Goal: Obtain resource: Download file/media

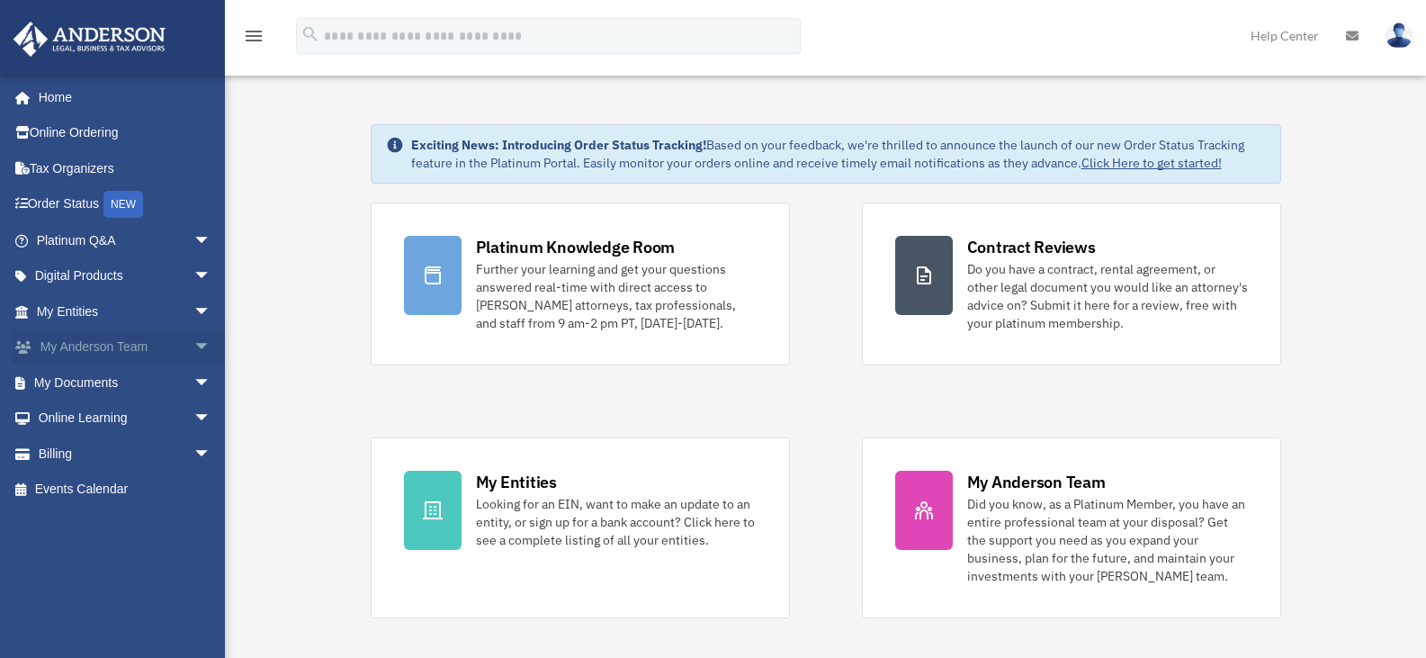
click at [146, 352] on link "My [PERSON_NAME] Team arrow_drop_down" at bounding box center [126, 347] width 226 height 36
click at [193, 380] on span "arrow_drop_down" at bounding box center [211, 382] width 36 height 37
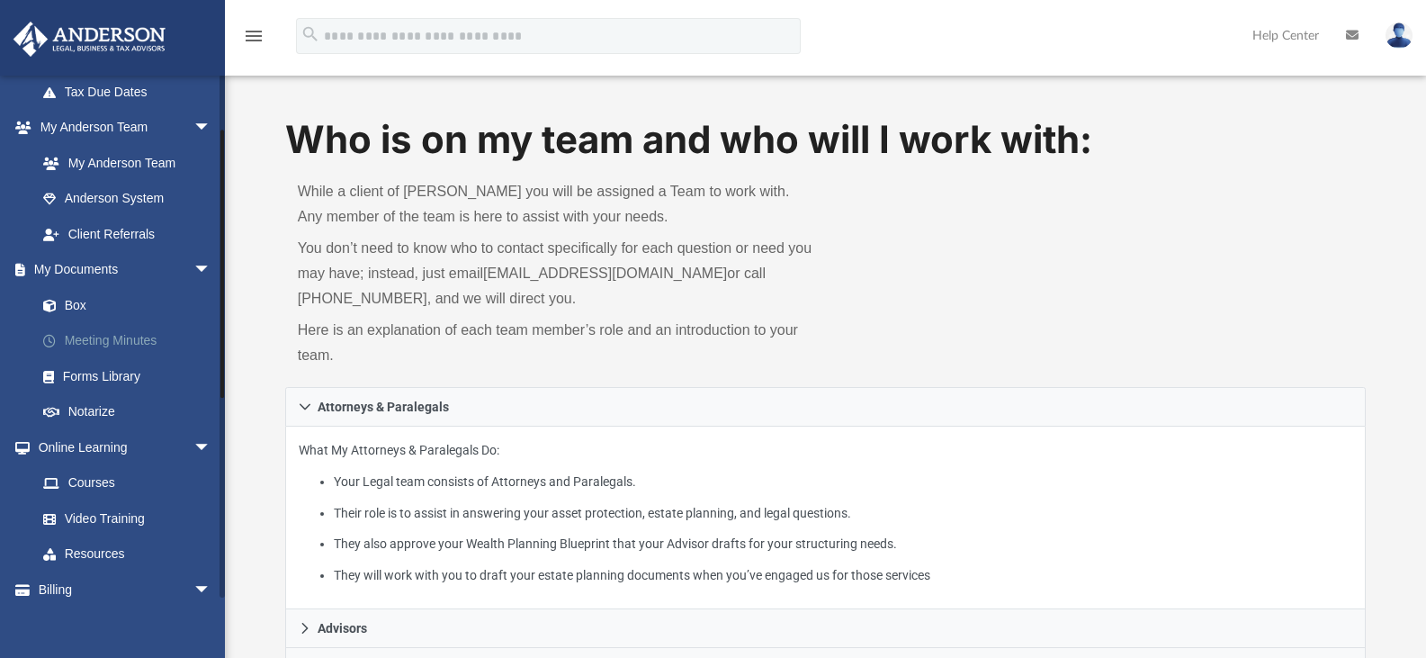
scroll to position [450, 0]
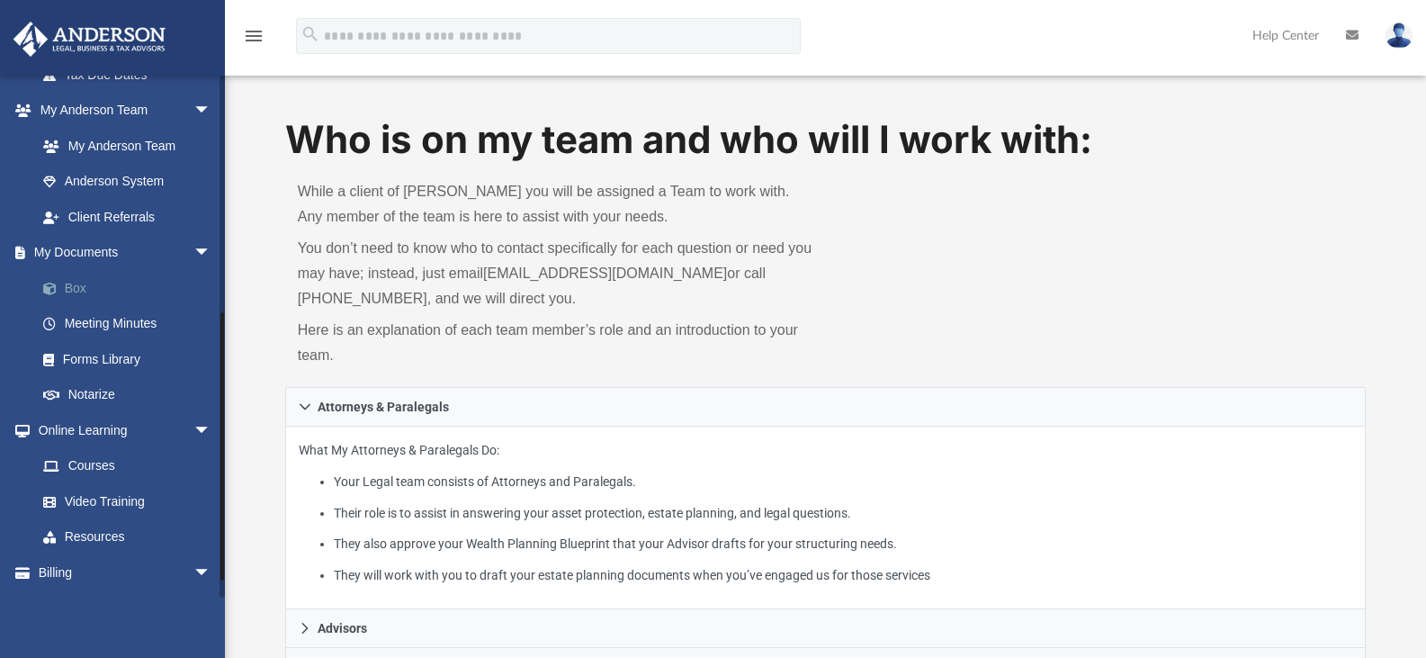
click at [84, 293] on link "Box" at bounding box center [131, 288] width 213 height 36
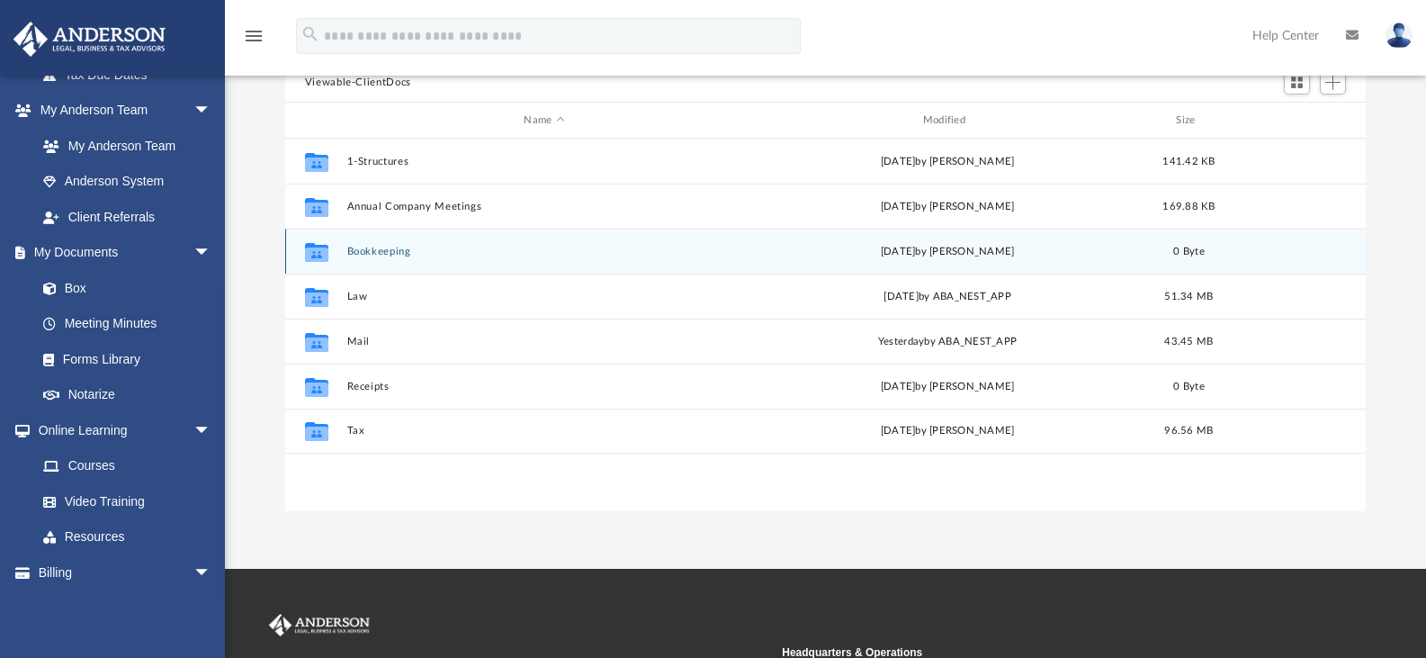
scroll to position [180, 0]
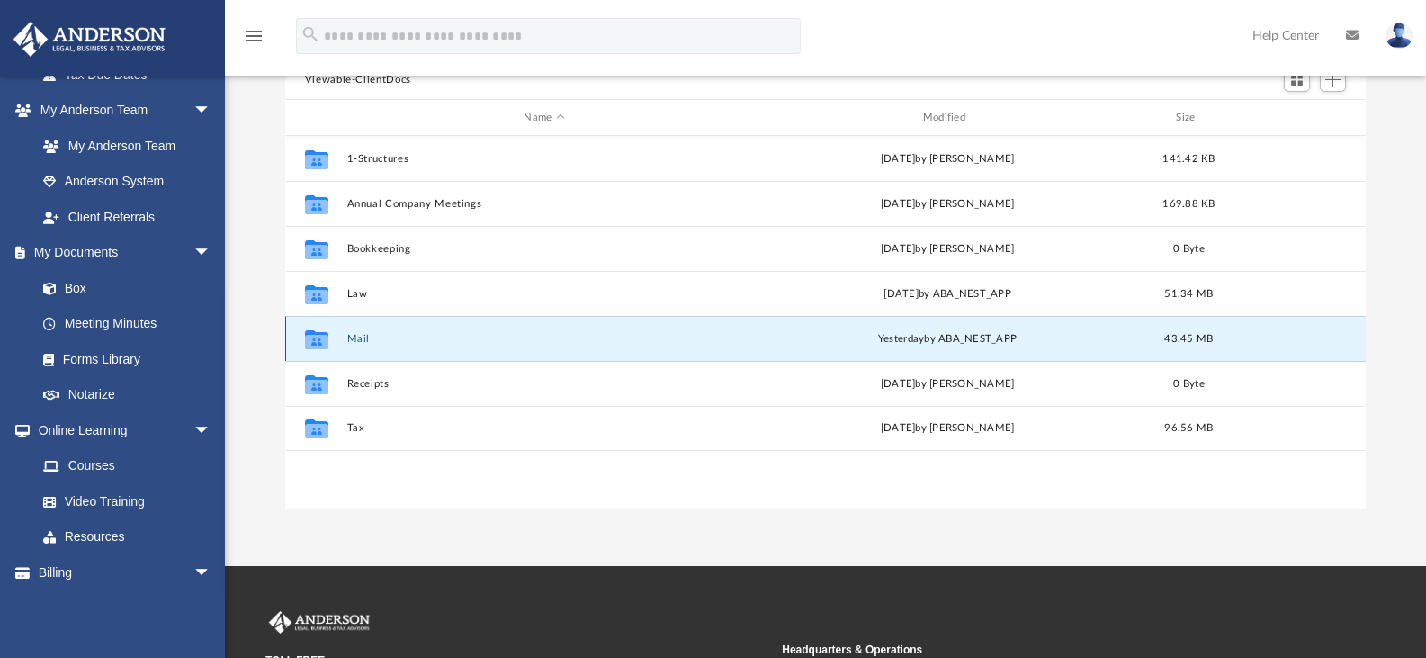
click at [369, 340] on button "Mail" at bounding box center [543, 339] width 395 height 12
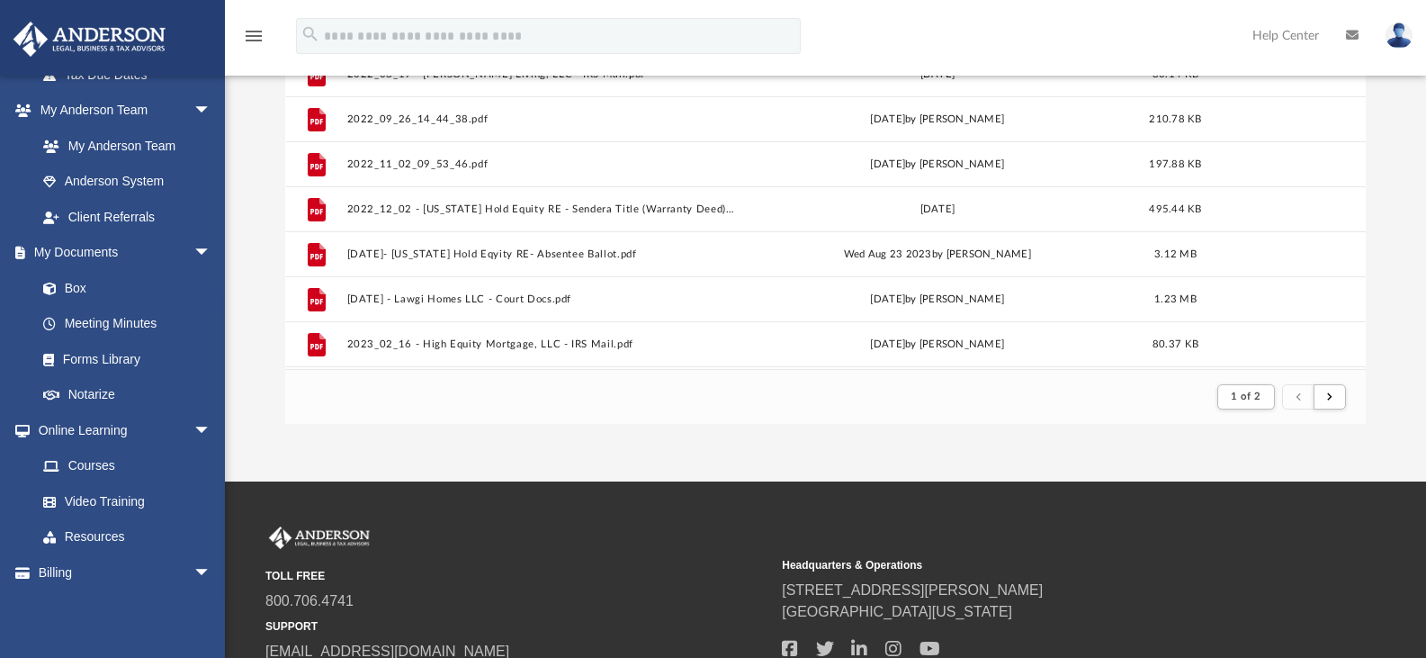
scroll to position [270, 0]
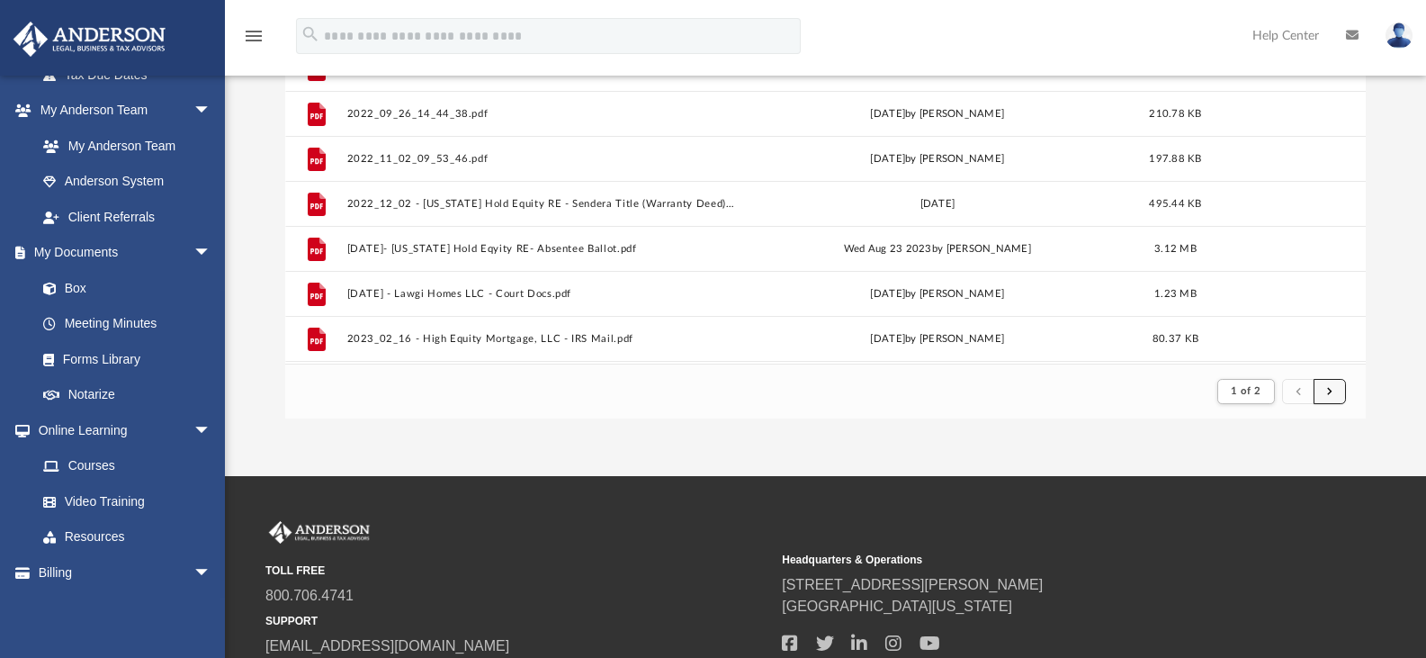
click at [1327, 392] on span "submit" at bounding box center [1329, 391] width 5 height 10
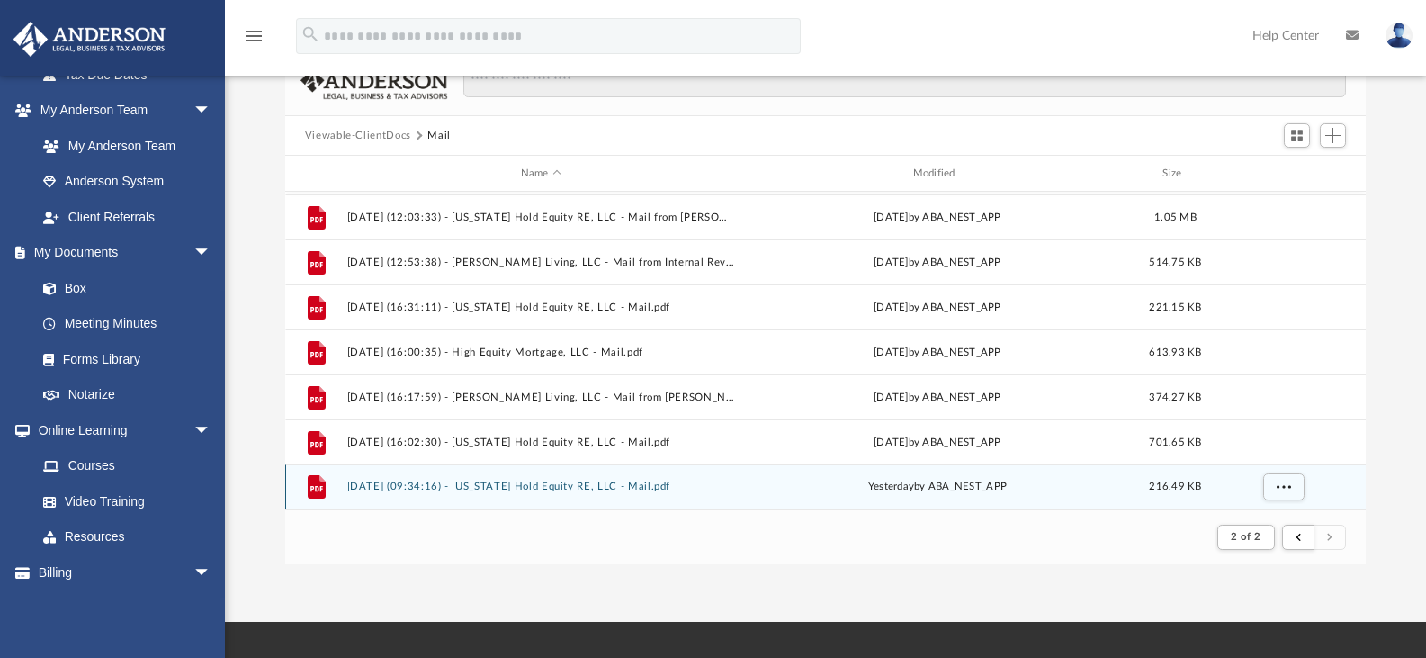
scroll to position [180, 0]
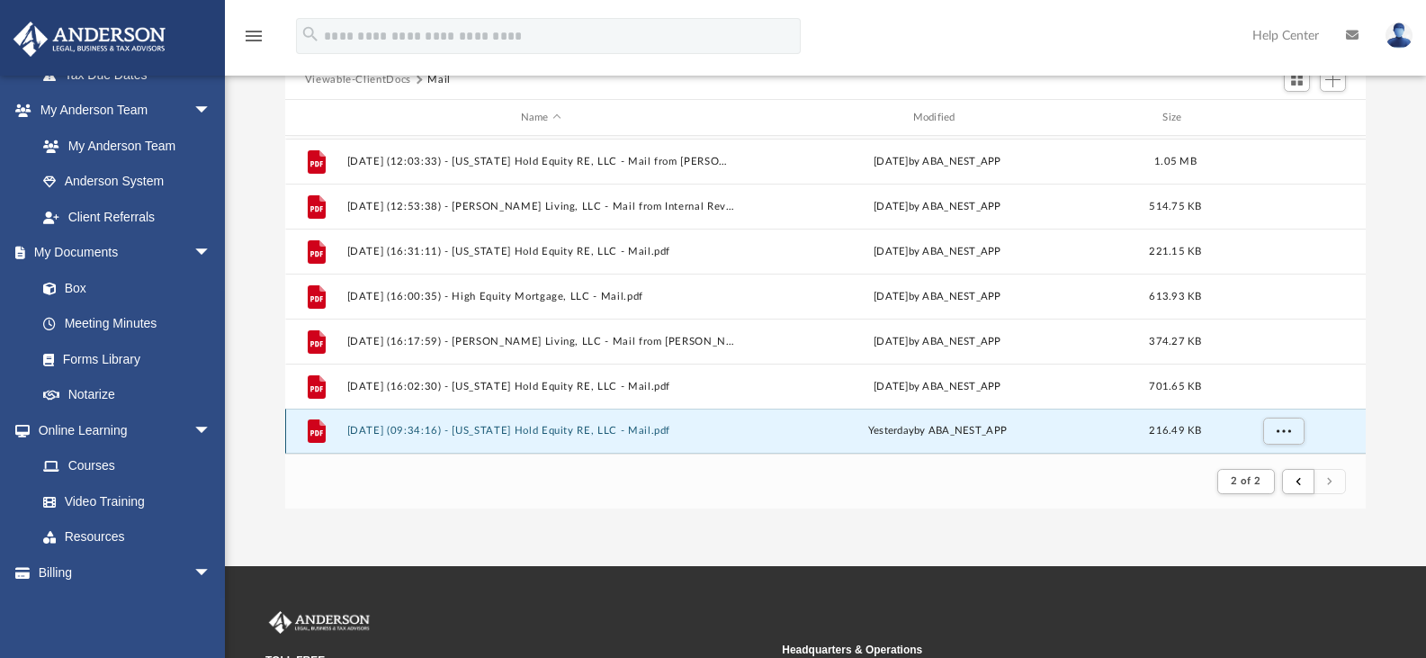
click at [517, 435] on button "2025.09.25 (09:34:16) - Texas Hold Equity RE, LLC - Mail.pdf" at bounding box center [540, 431] width 389 height 12
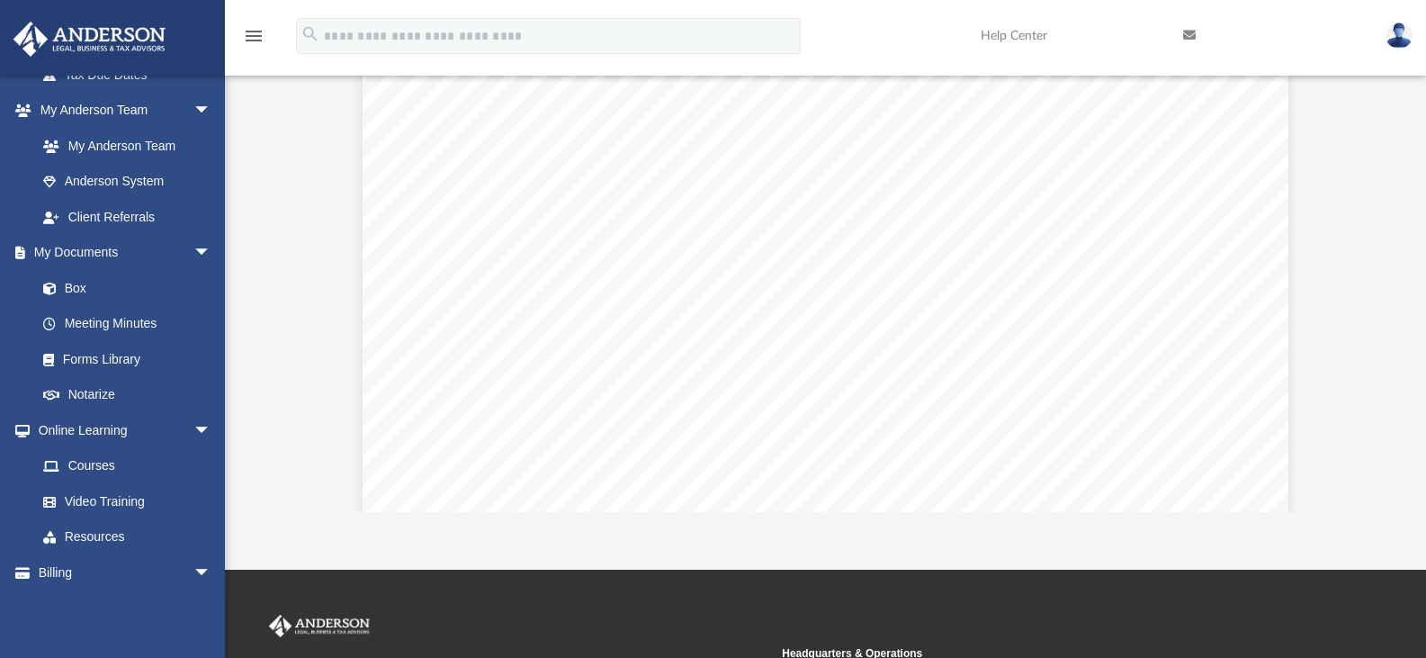
scroll to position [270, 0]
